Goal: Check status: Check status

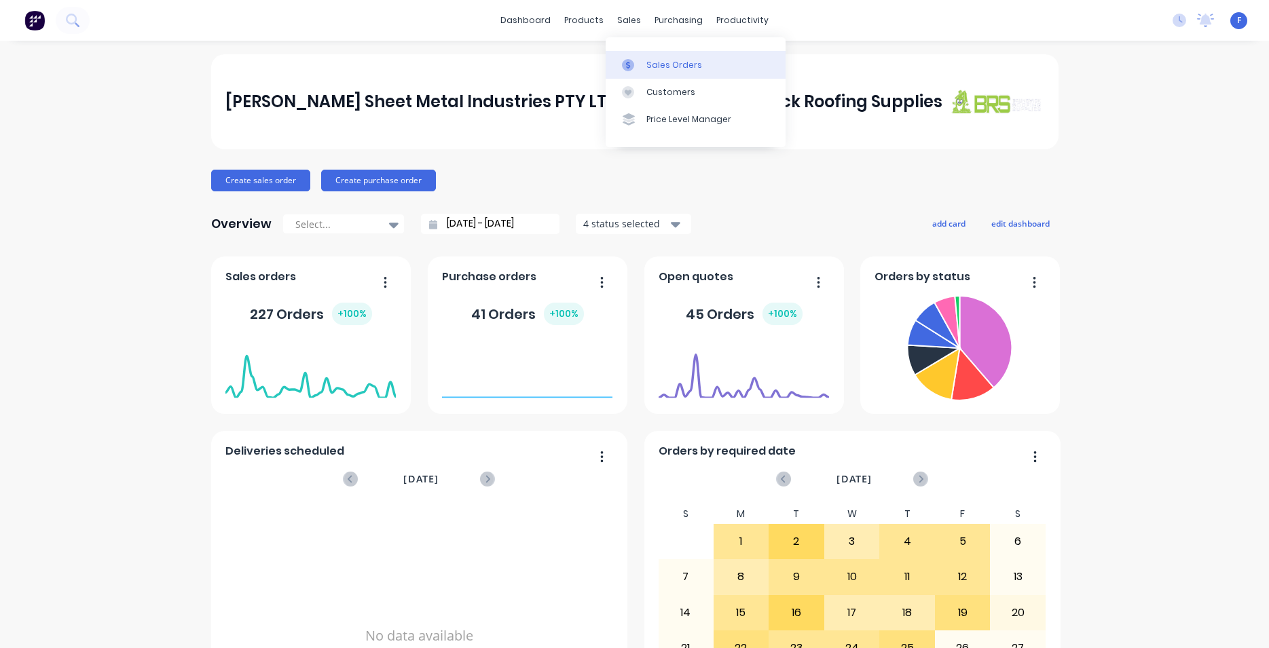
click at [652, 62] on div "Sales Orders" at bounding box center [674, 65] width 56 height 12
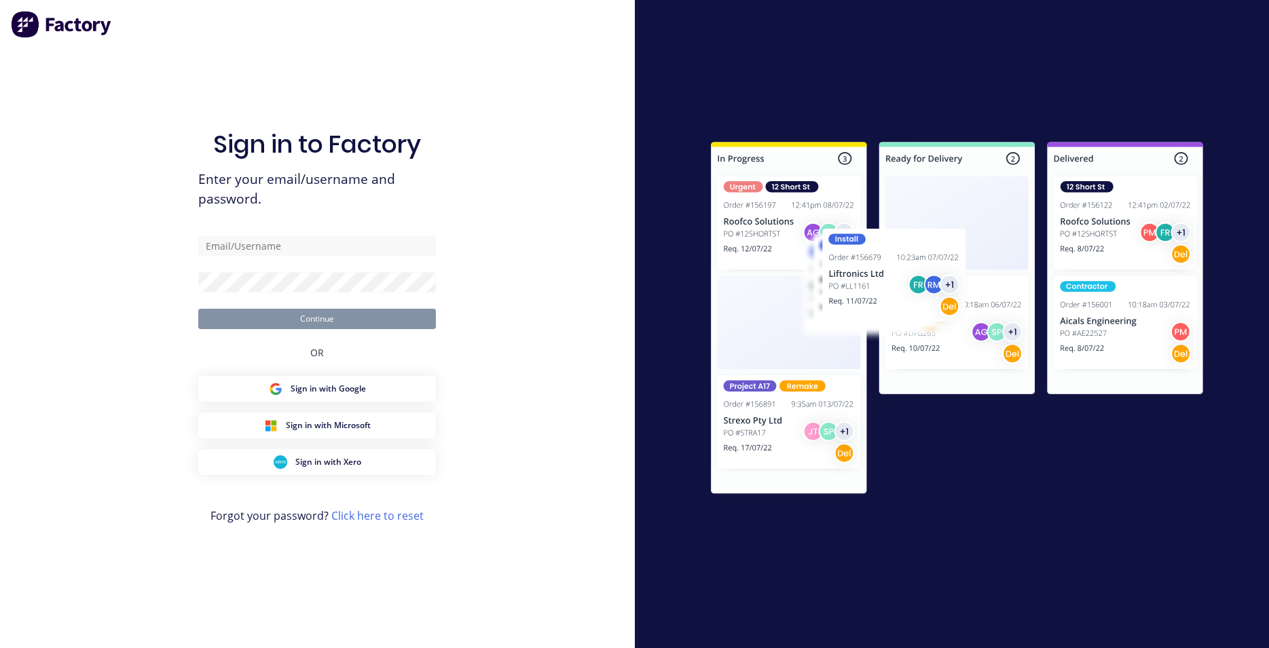
type input "[EMAIL_ADDRESS][DOMAIN_NAME]"
click at [238, 73] on div "Sign in to Factory Enter your email/username and password. [EMAIL_ADDRESS][DOMA…" at bounding box center [317, 338] width 238 height 600
click at [349, 315] on button "Continue" at bounding box center [317, 319] width 238 height 20
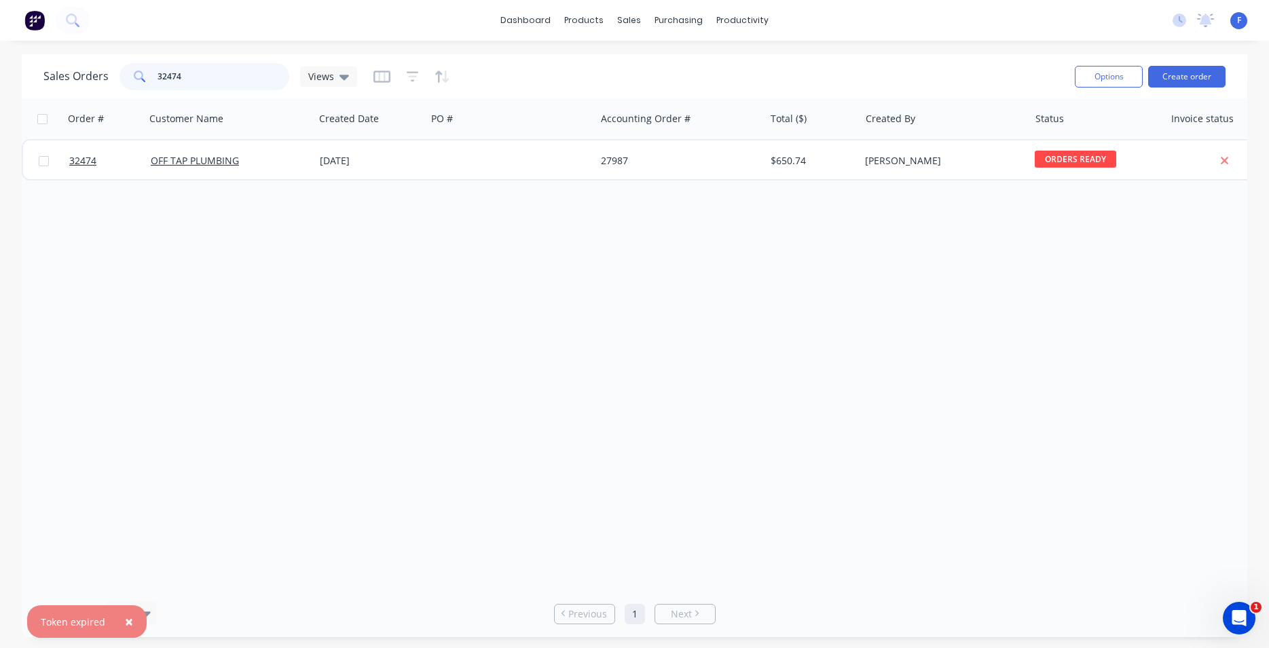
click at [222, 82] on input "32474" at bounding box center [224, 76] width 132 height 27
type input "3"
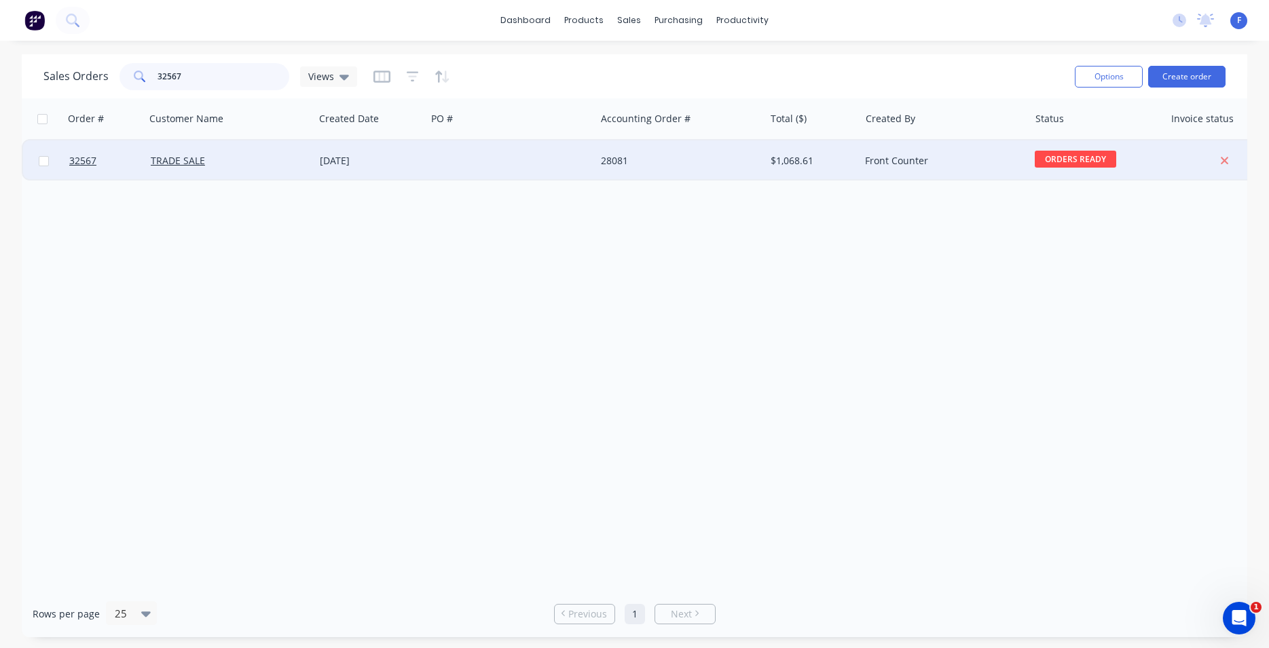
type input "32567"
click at [562, 154] on div at bounding box center [510, 161] width 169 height 41
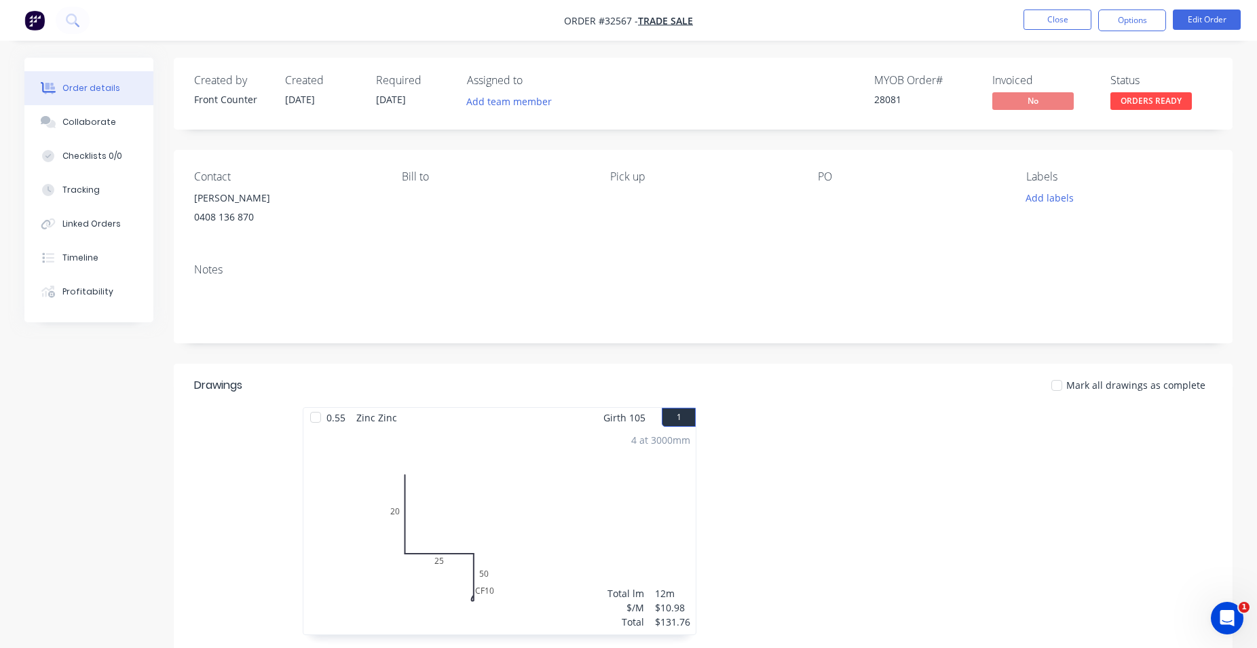
click at [1143, 106] on span "ORDERS READY" at bounding box center [1151, 100] width 81 height 17
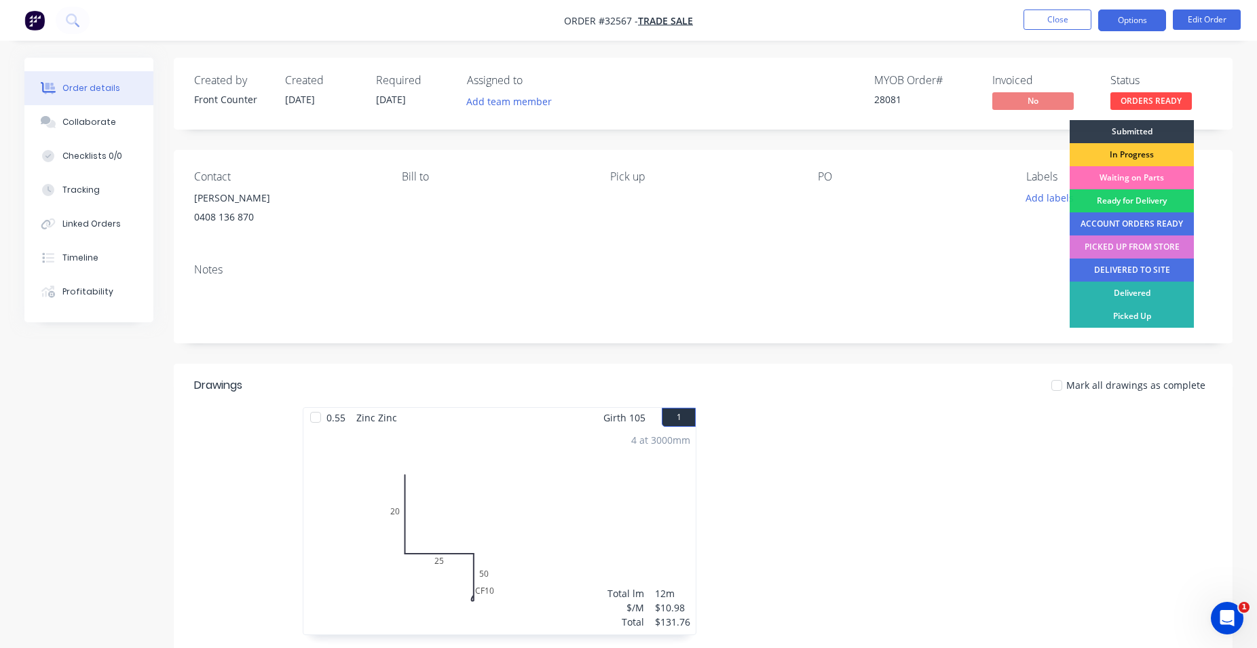
click at [1120, 14] on button "Options" at bounding box center [1133, 21] width 68 height 22
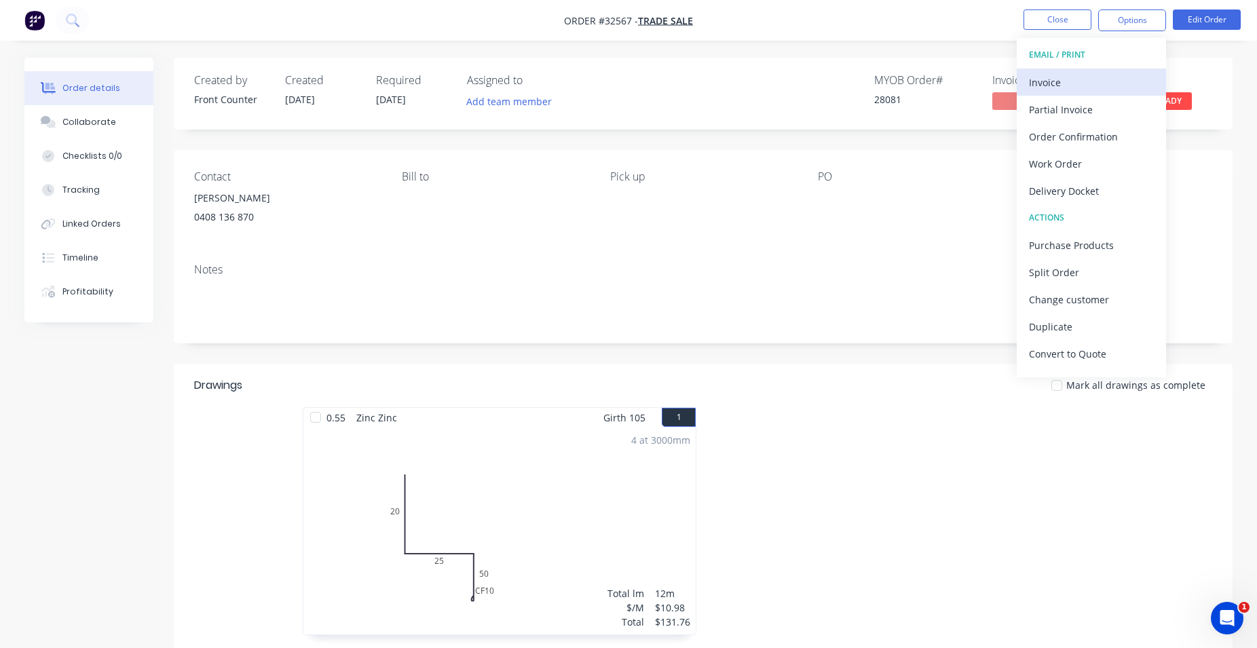
click at [1096, 84] on div "Invoice" at bounding box center [1091, 83] width 125 height 20
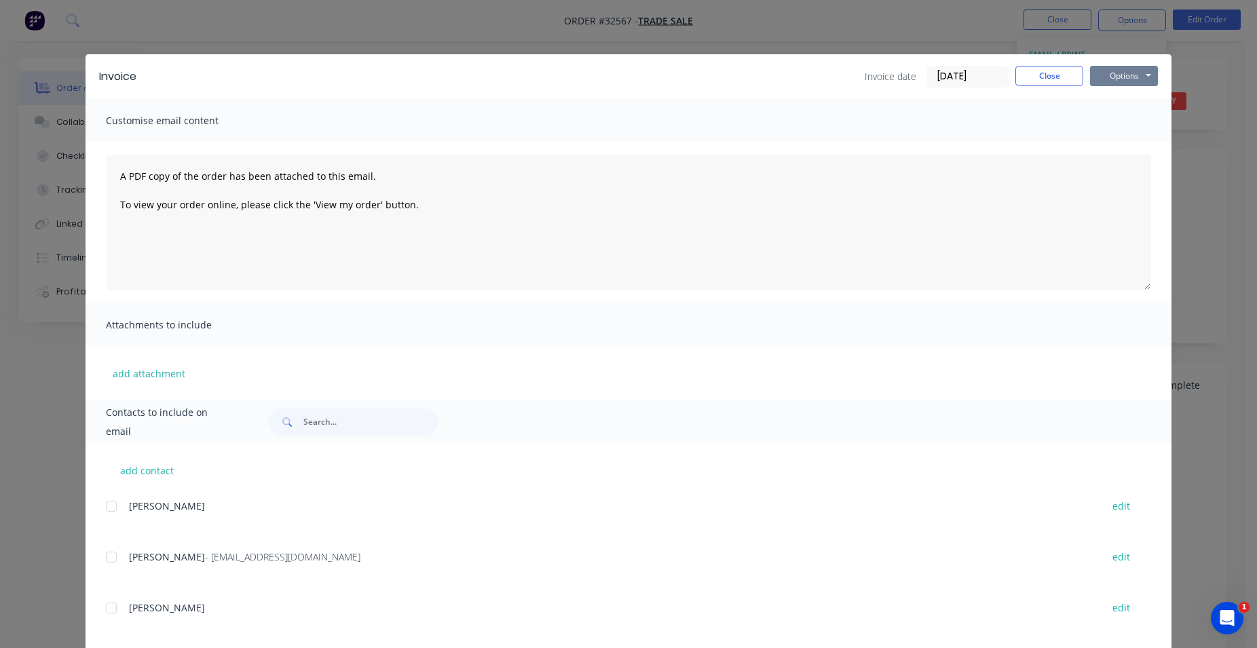
click at [1115, 75] on button "Options" at bounding box center [1124, 76] width 68 height 20
click at [1127, 124] on button "Print" at bounding box center [1133, 122] width 87 height 22
click at [1016, 80] on button "Close" at bounding box center [1050, 76] width 68 height 20
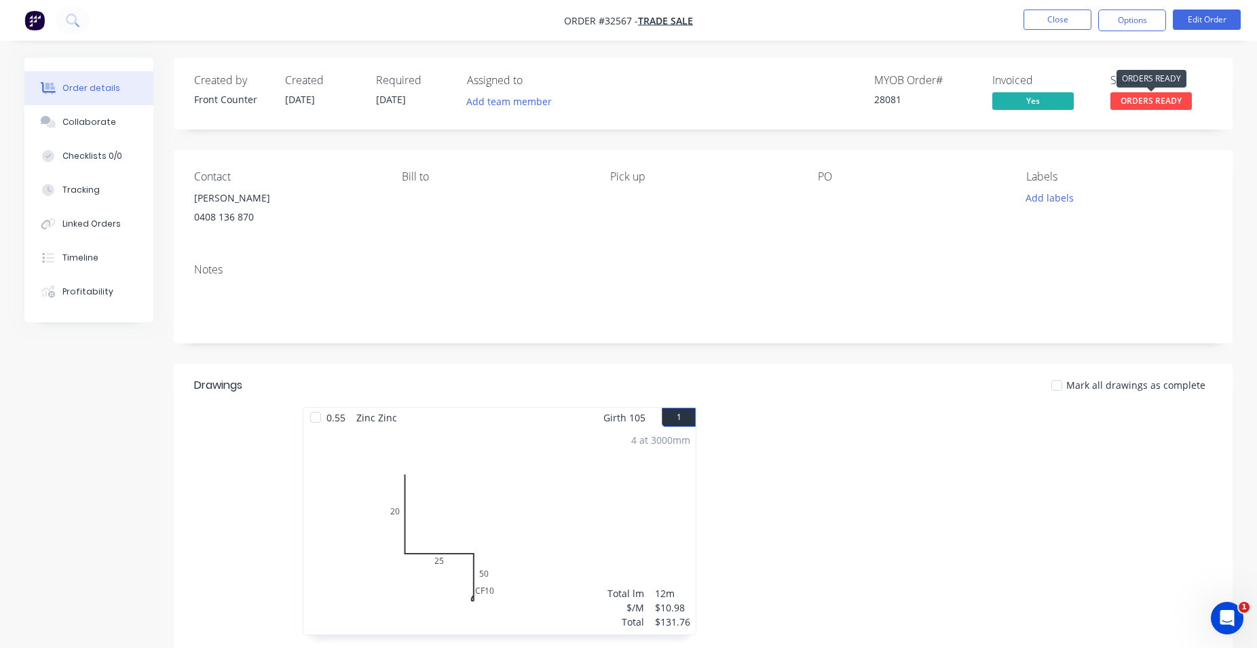
click at [1139, 105] on span "ORDERS READY" at bounding box center [1151, 100] width 81 height 17
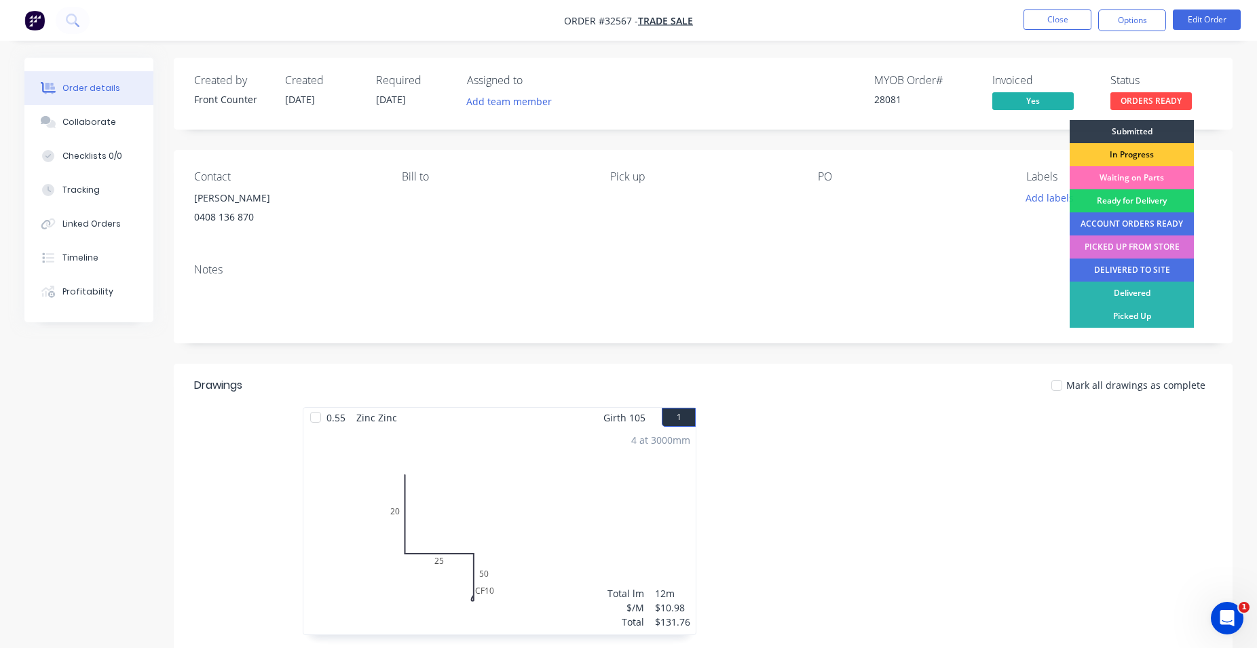
click at [1135, 246] on div "PICKED UP FROM STORE" at bounding box center [1132, 247] width 124 height 23
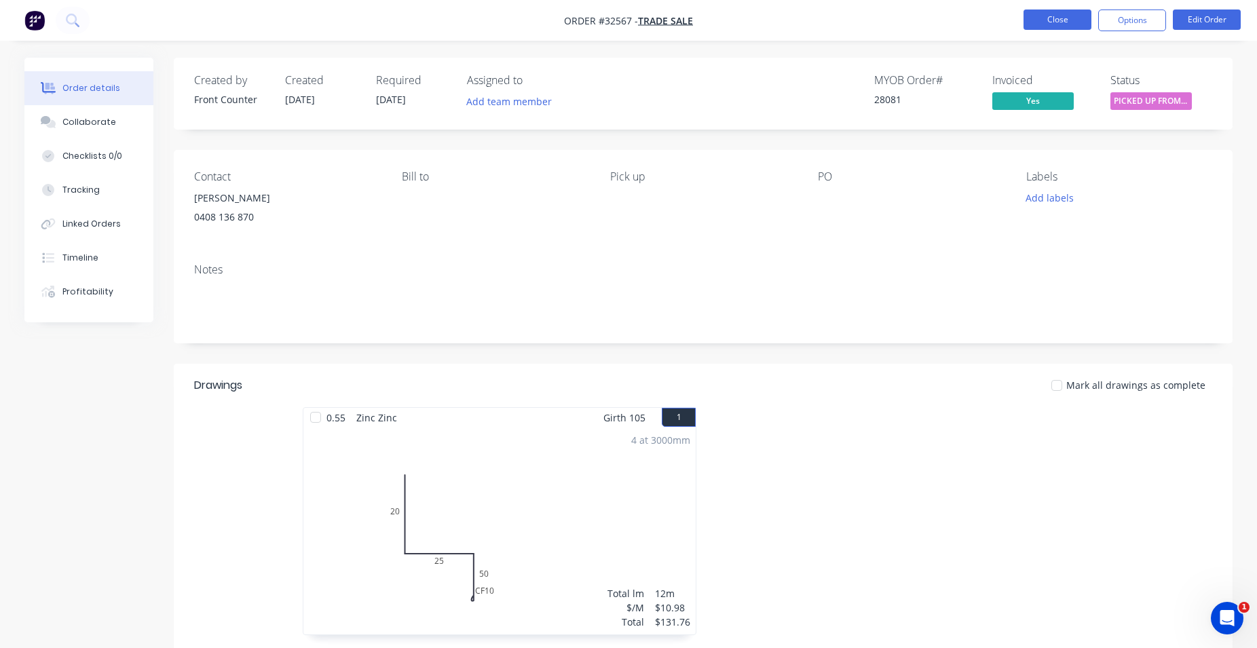
click at [1063, 20] on button "Close" at bounding box center [1058, 20] width 68 height 20
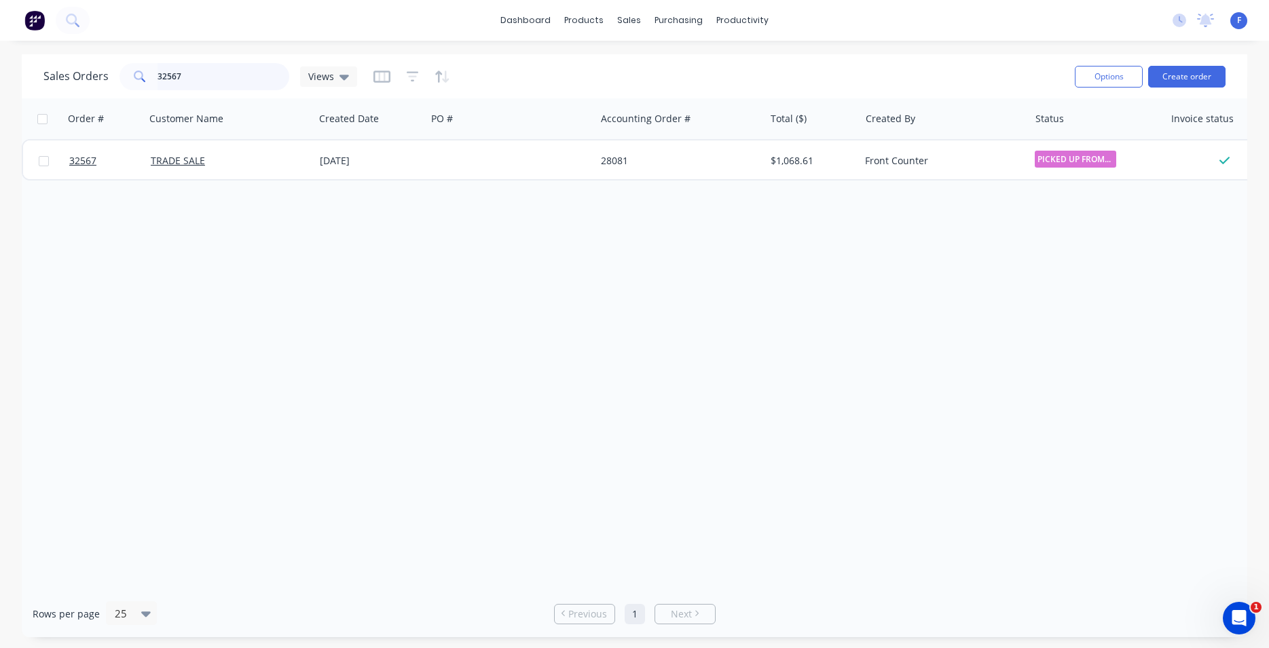
click at [227, 79] on input "32567" at bounding box center [224, 76] width 132 height 27
type input "3"
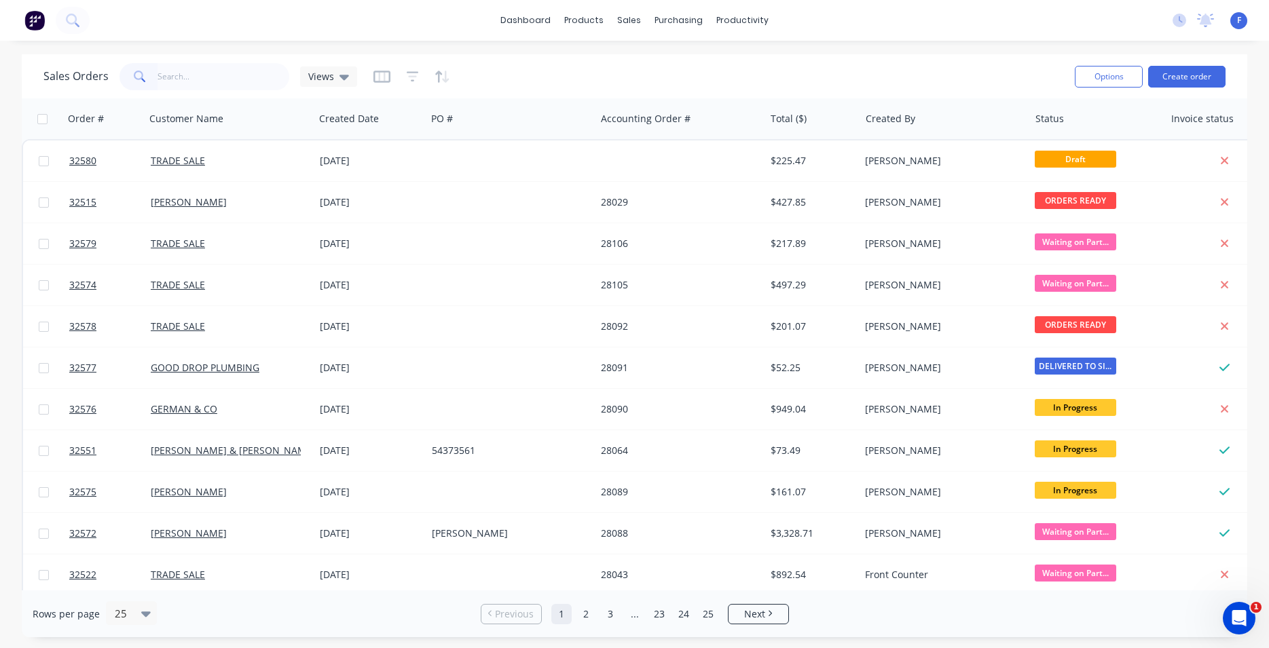
click at [36, 22] on img at bounding box center [34, 20] width 20 height 20
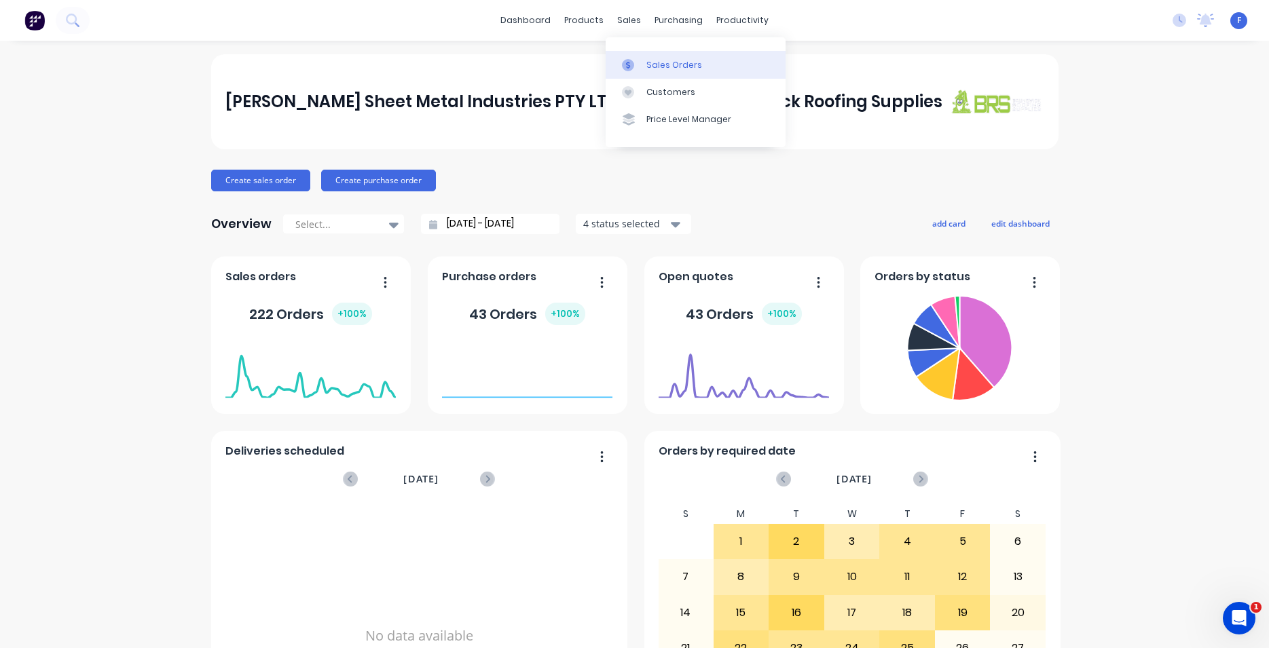
click at [675, 60] on div "Sales Orders" at bounding box center [674, 65] width 56 height 12
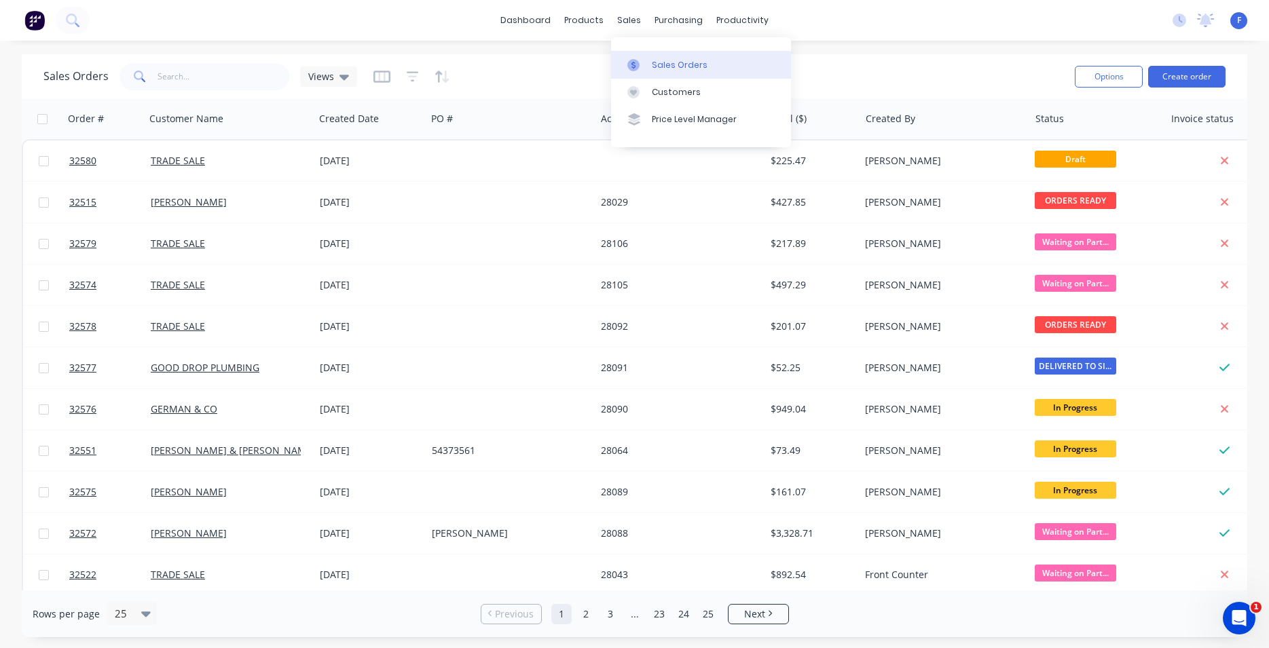
click at [680, 66] on div "Sales Orders" at bounding box center [680, 65] width 56 height 12
click at [192, 67] on input "text" at bounding box center [224, 76] width 132 height 27
type input "32562"
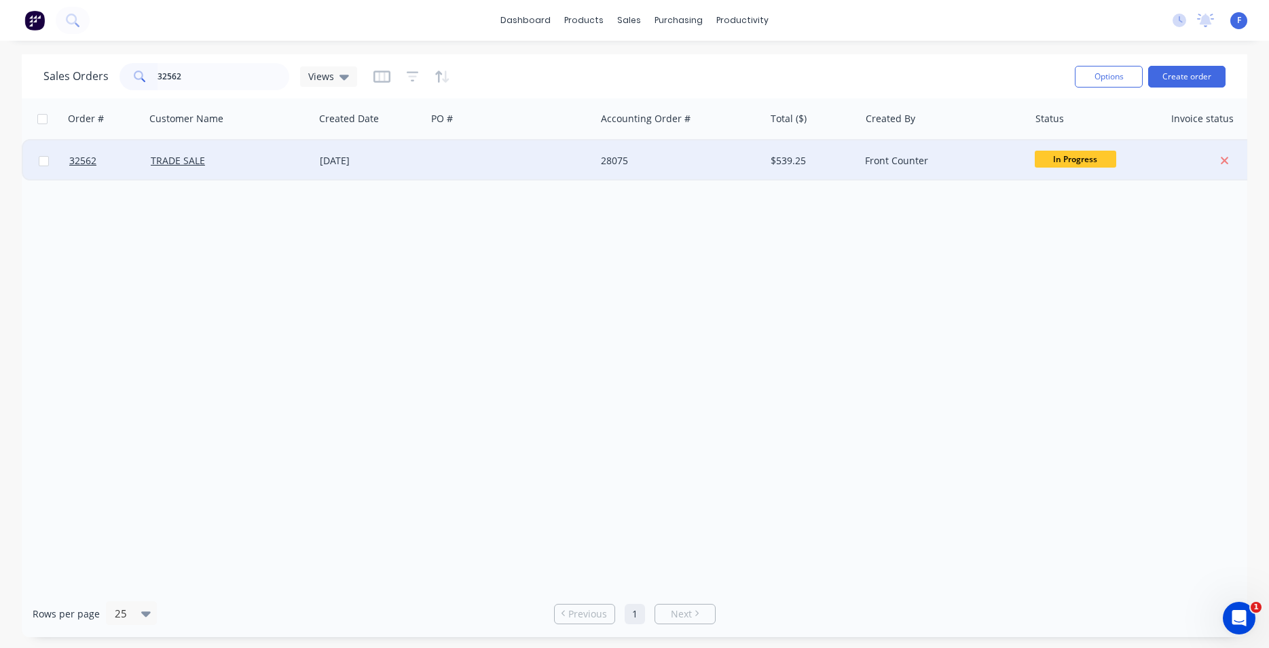
click at [412, 158] on div "[DATE]" at bounding box center [370, 161] width 101 height 14
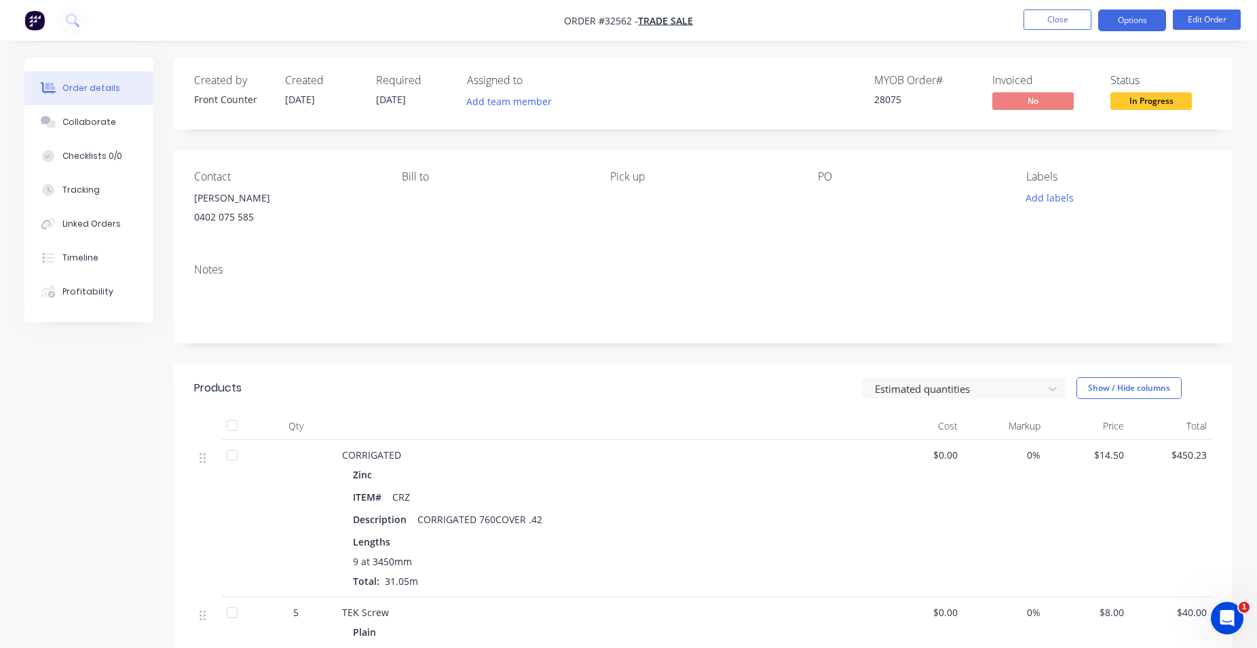
click at [1109, 18] on button "Options" at bounding box center [1133, 21] width 68 height 22
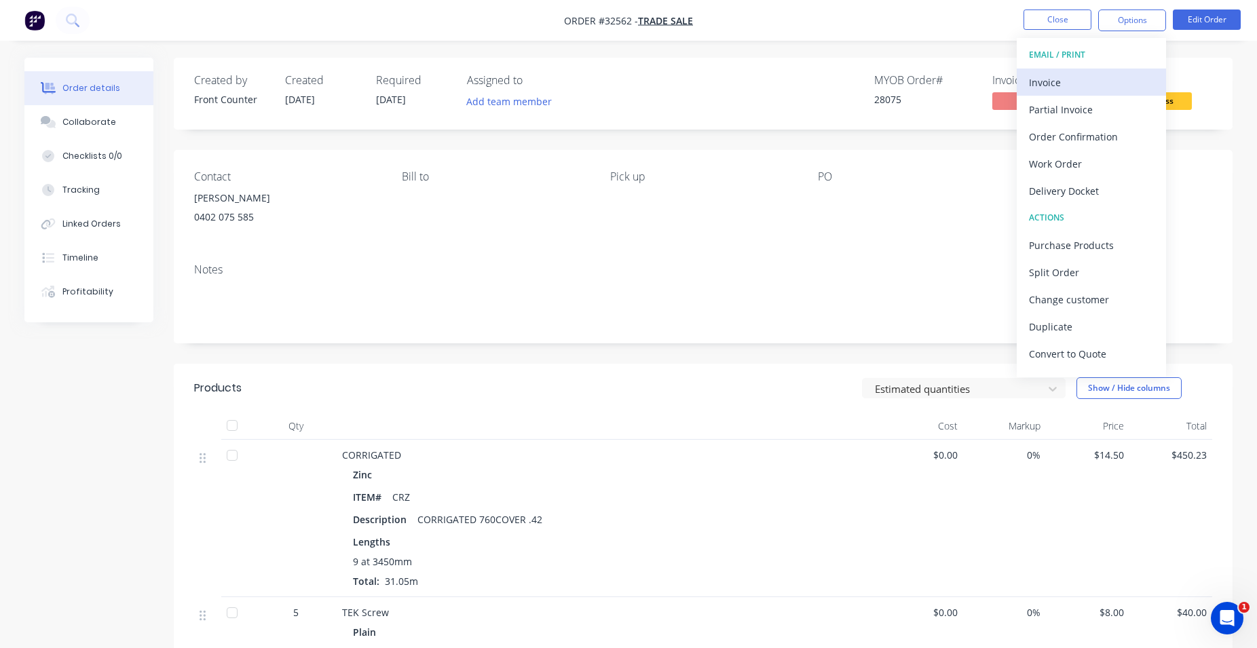
click at [1072, 82] on div "Invoice" at bounding box center [1091, 83] width 125 height 20
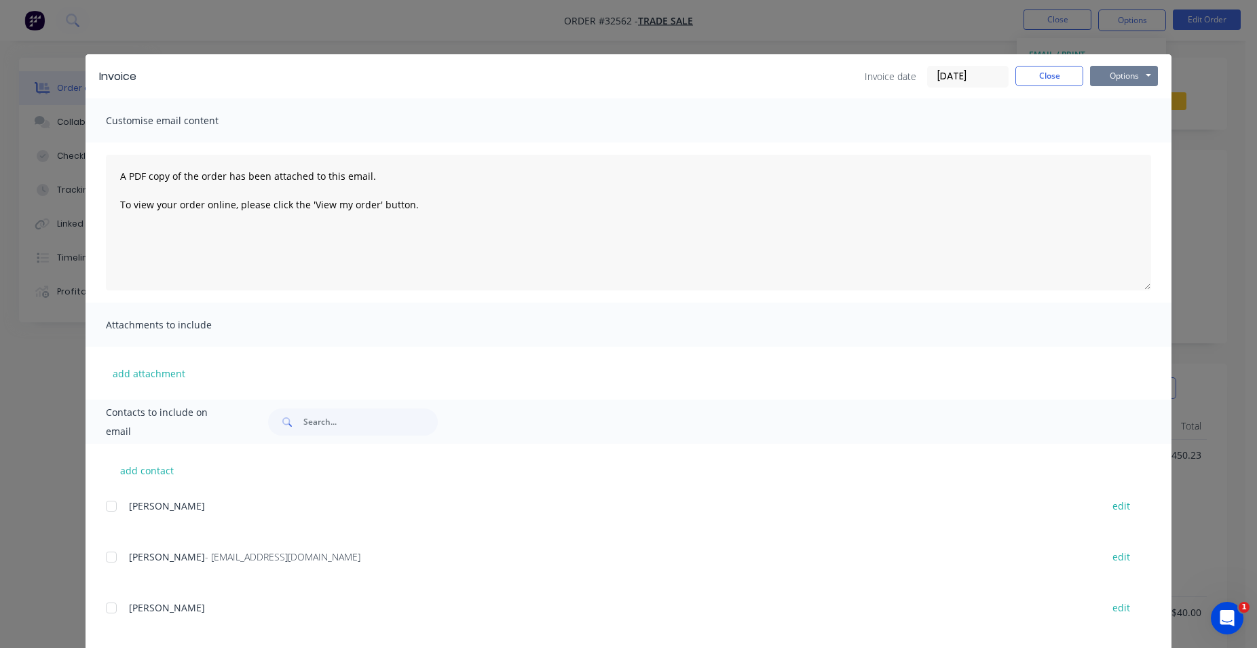
click at [1116, 84] on button "Options" at bounding box center [1124, 76] width 68 height 20
click at [1135, 115] on button "Print" at bounding box center [1133, 122] width 87 height 22
click at [1056, 82] on button "Close" at bounding box center [1050, 76] width 68 height 20
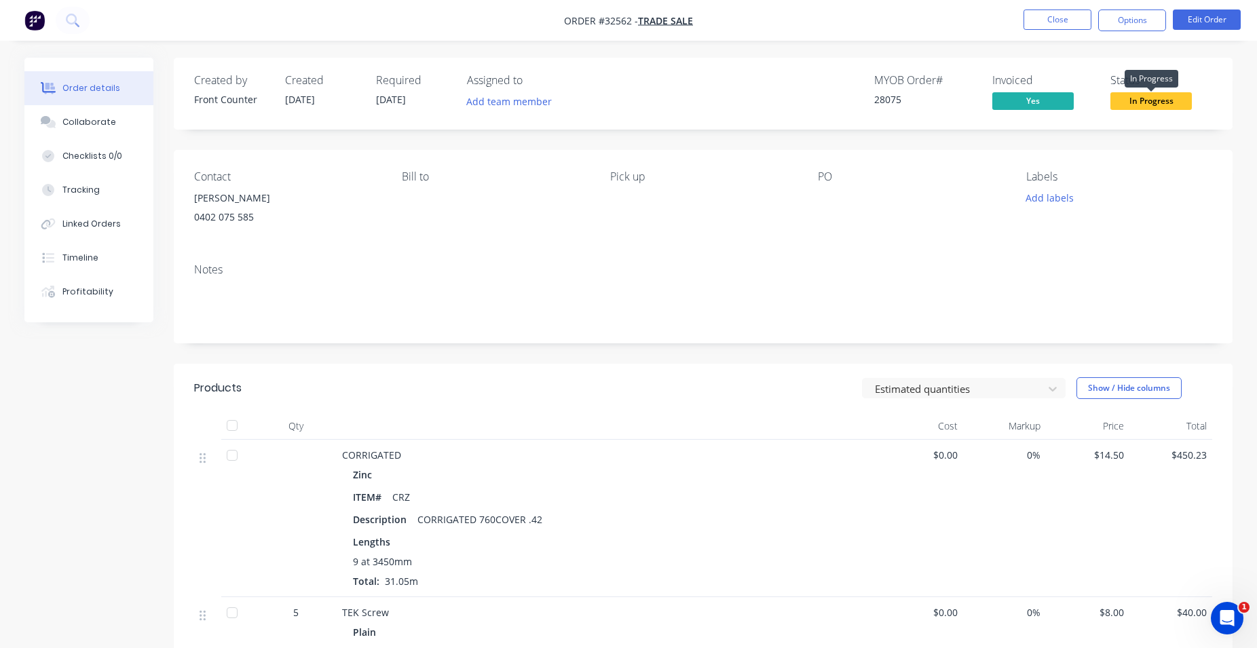
click at [1157, 98] on span "In Progress" at bounding box center [1151, 100] width 81 height 17
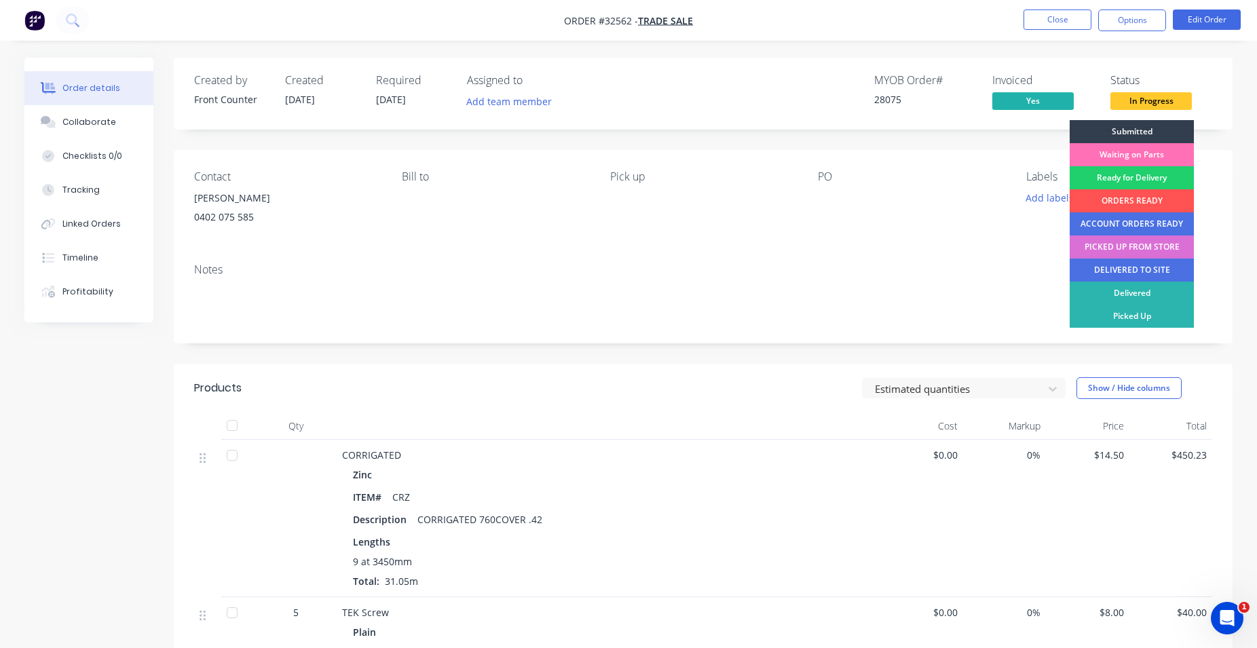
click at [1156, 244] on div "PICKED UP FROM STORE" at bounding box center [1132, 247] width 124 height 23
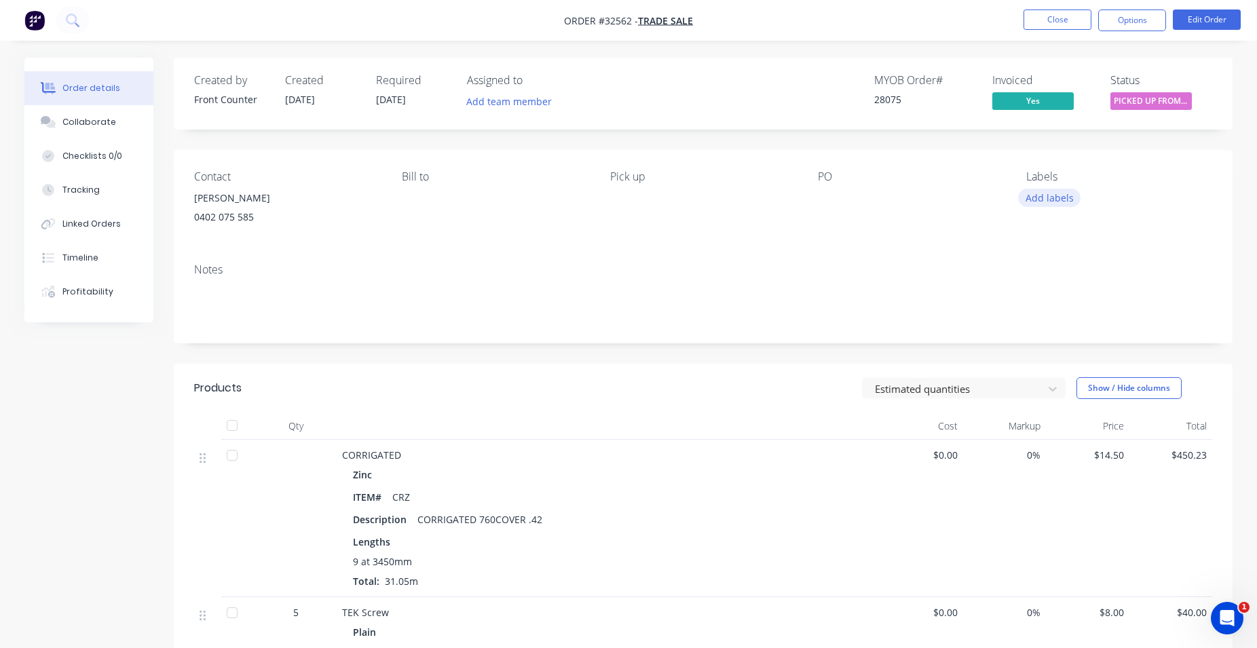
click at [1065, 198] on button "Add labels" at bounding box center [1049, 198] width 62 height 18
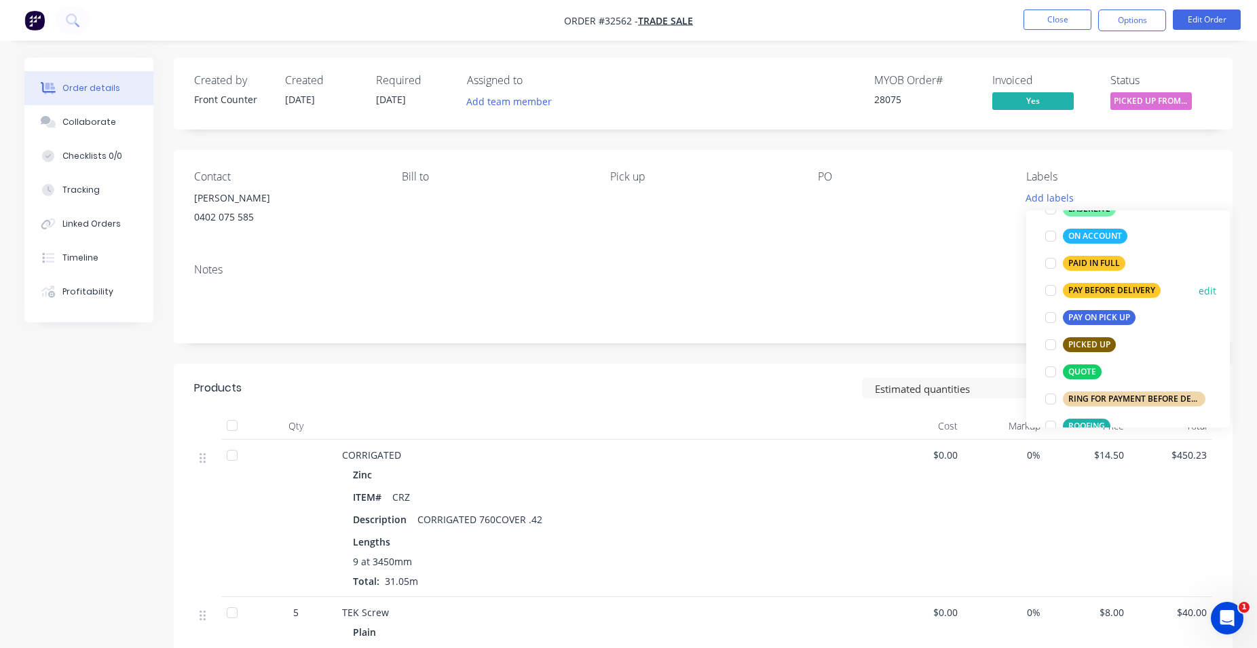
scroll to position [387, 0]
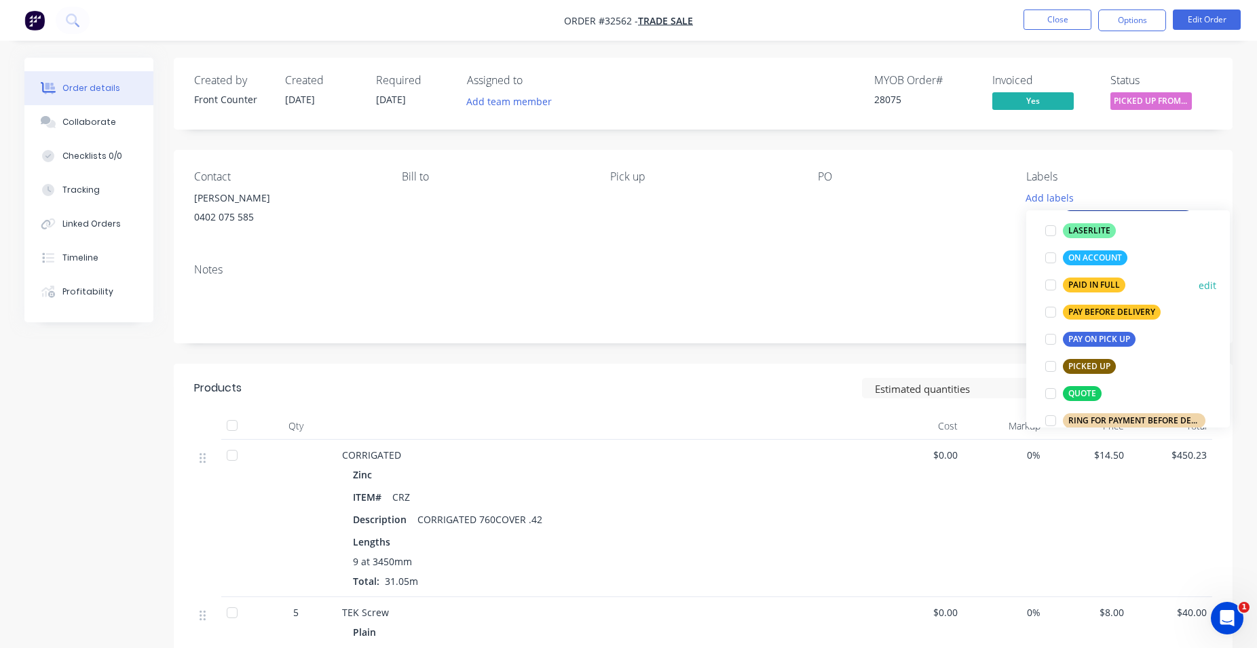
click at [1104, 287] on div "PAID IN FULL" at bounding box center [1094, 285] width 62 height 15
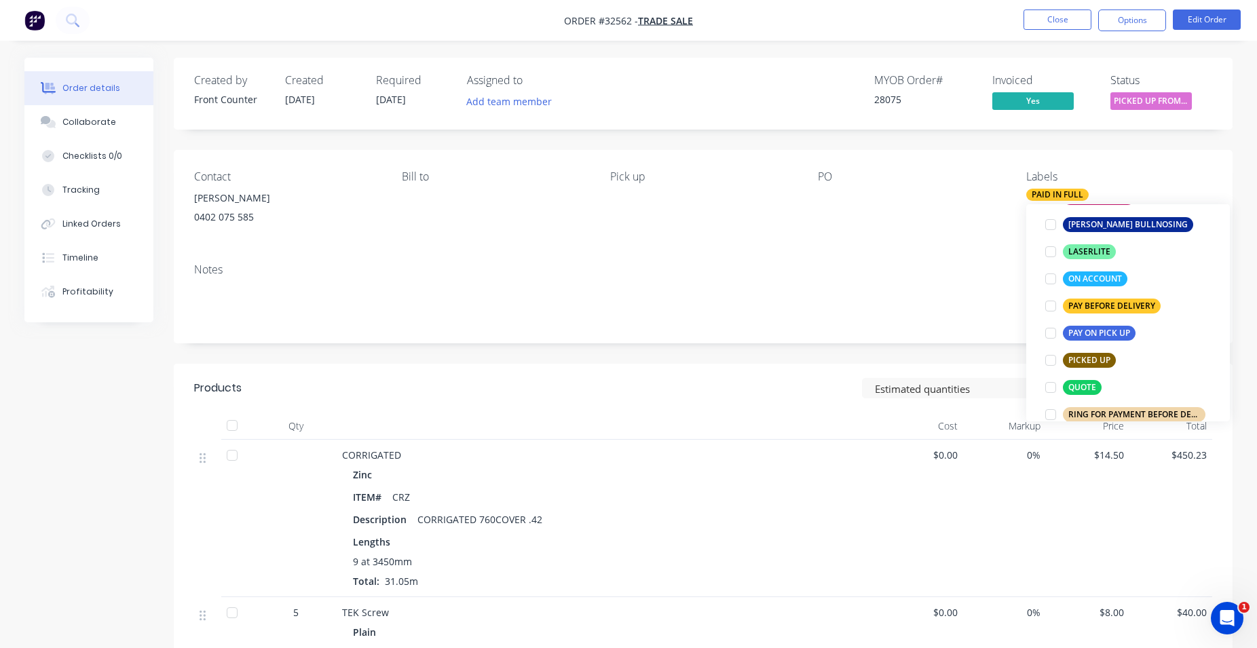
scroll to position [34, 0]
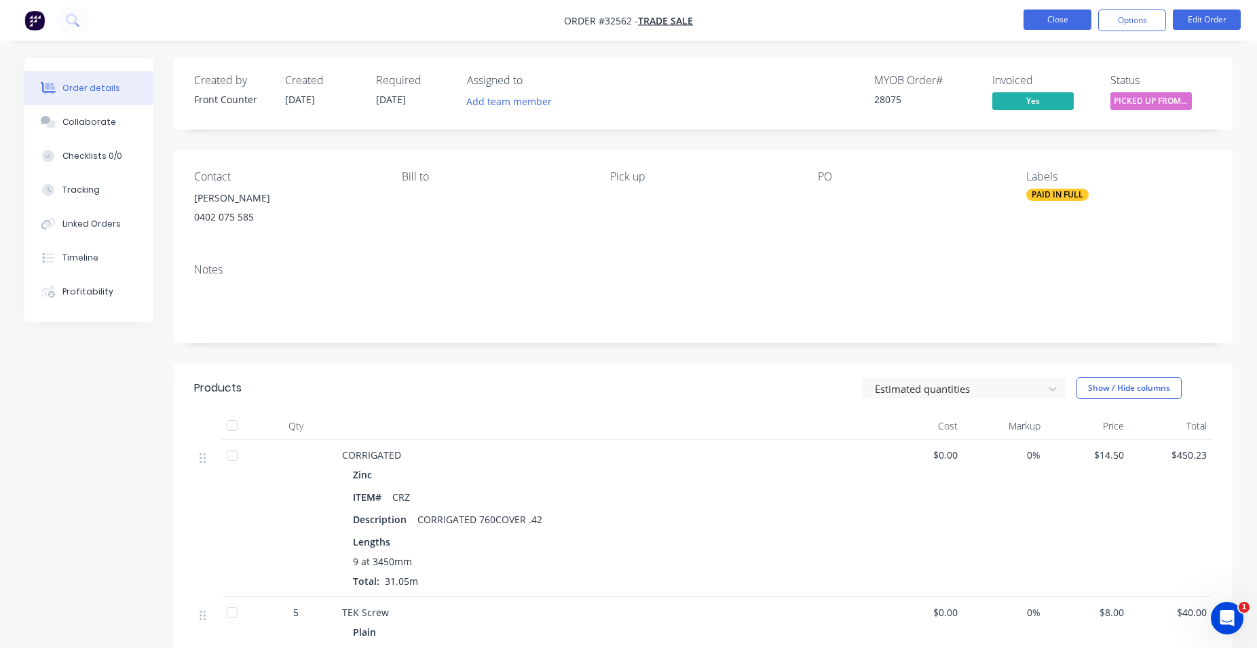
click at [1064, 20] on button "Close" at bounding box center [1058, 20] width 68 height 20
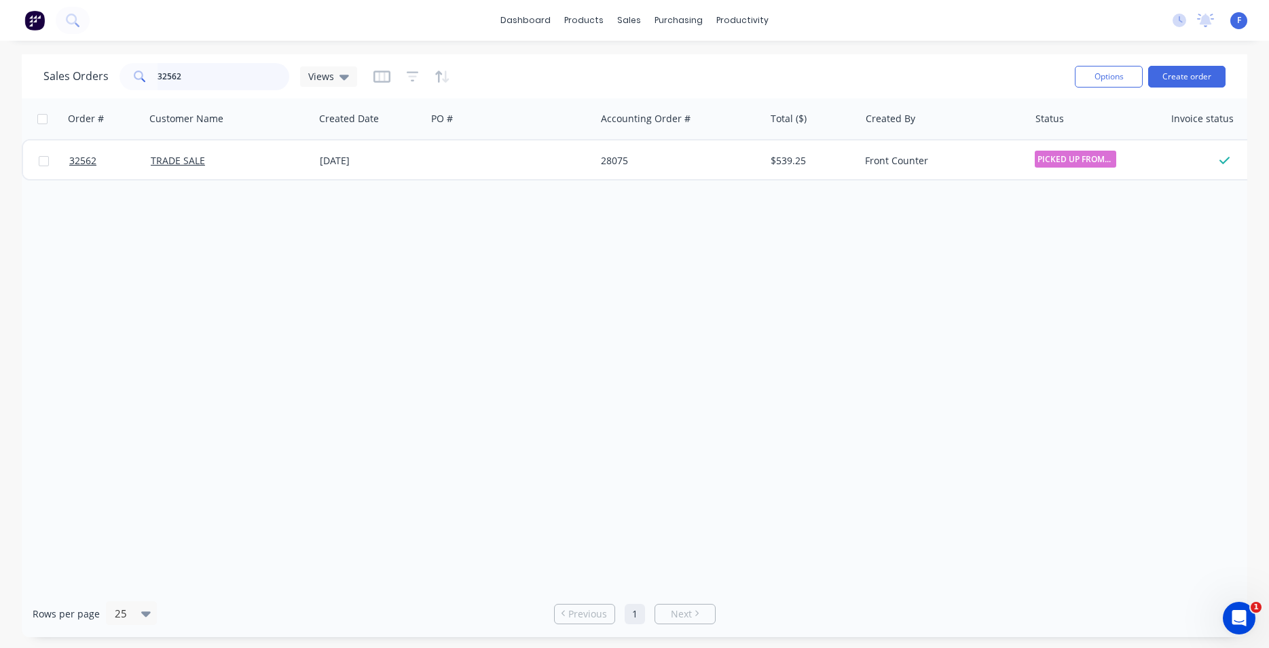
click at [205, 65] on input "32562" at bounding box center [224, 76] width 132 height 27
type input "3"
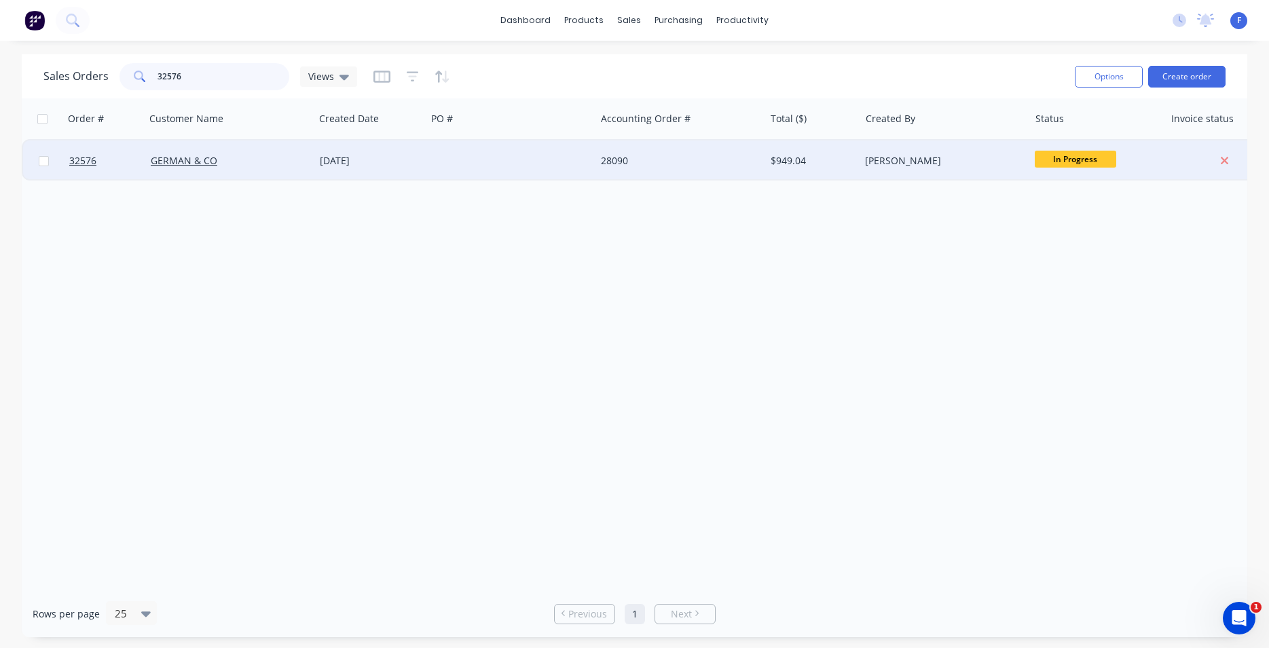
type input "32576"
click at [403, 170] on div "[DATE]" at bounding box center [370, 161] width 112 height 41
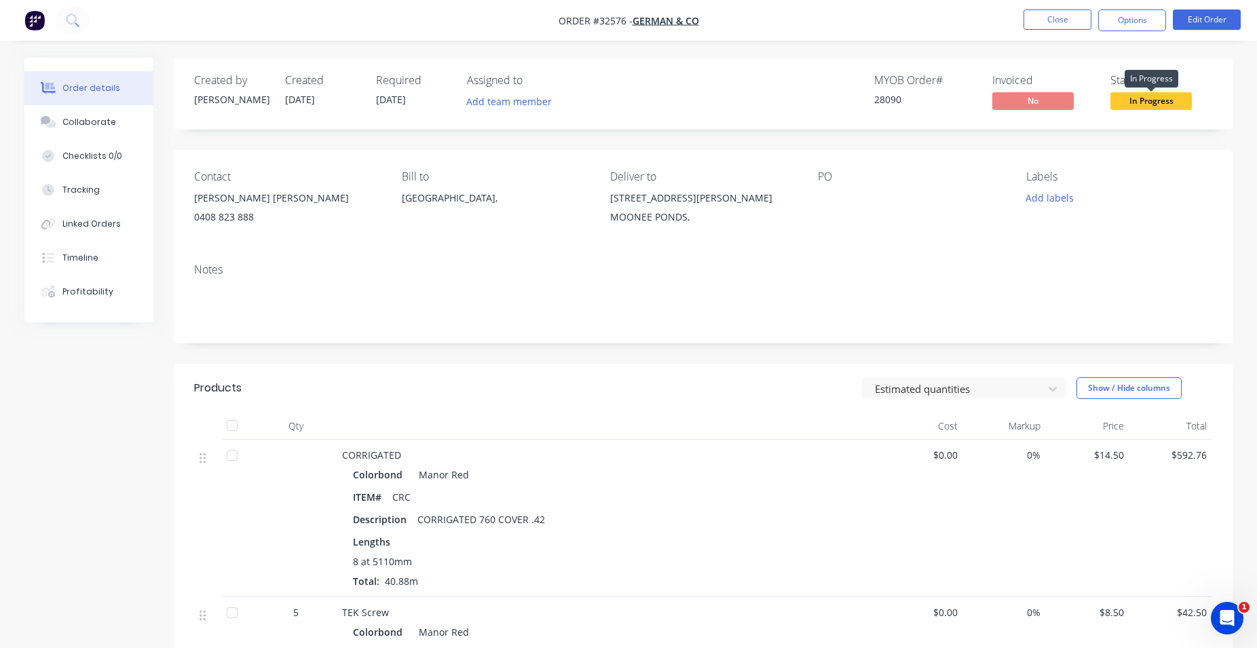
click at [1149, 102] on span "In Progress" at bounding box center [1151, 100] width 81 height 17
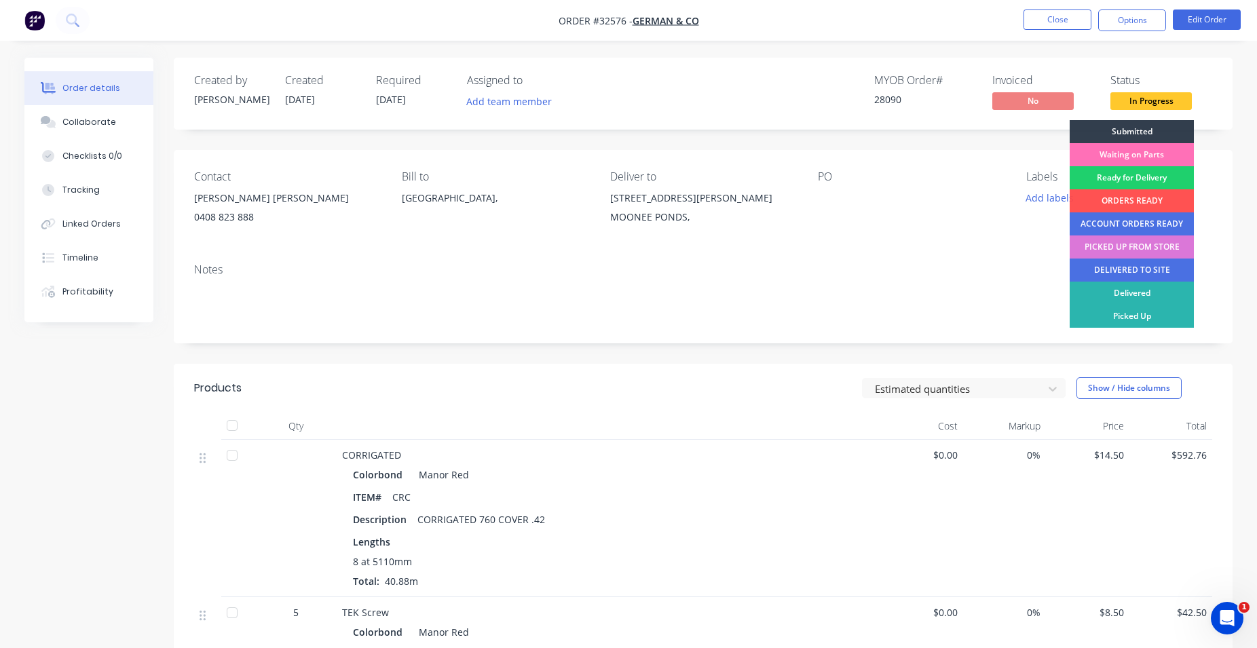
click at [40, 23] on img "button" at bounding box center [34, 20] width 20 height 20
